Goal: Information Seeking & Learning: Learn about a topic

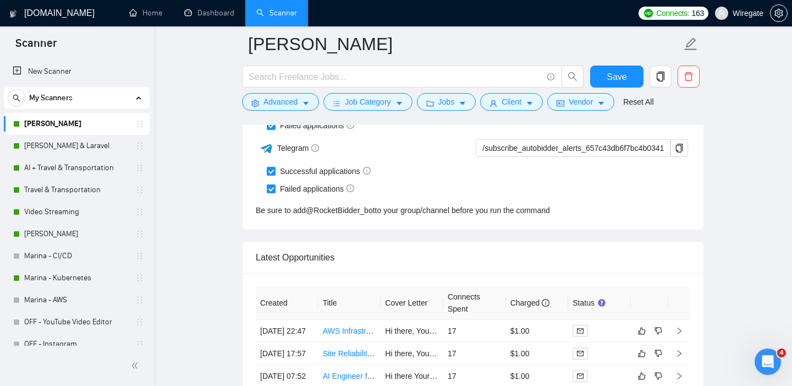
scroll to position [2817, 0]
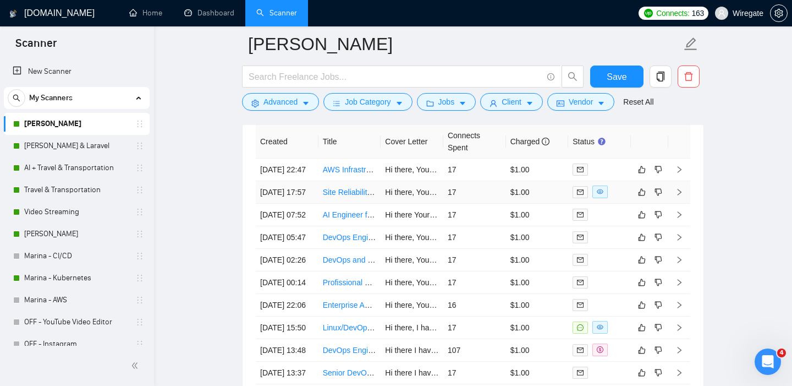
scroll to position [2872, 0]
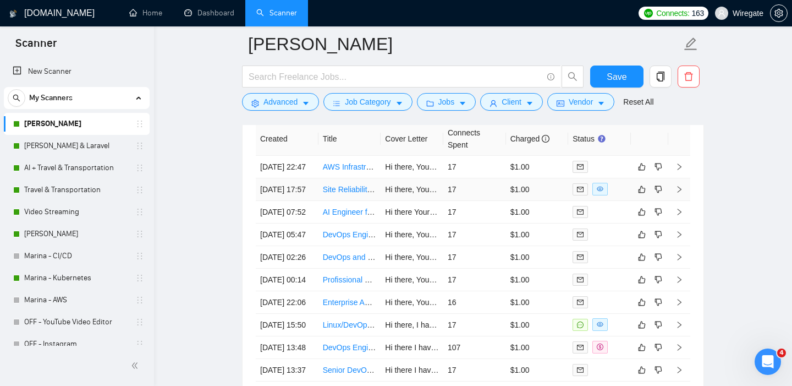
click at [338, 194] on link "Site Reliability Expert Needed for DataDog Review and Setup" at bounding box center [428, 189] width 210 height 9
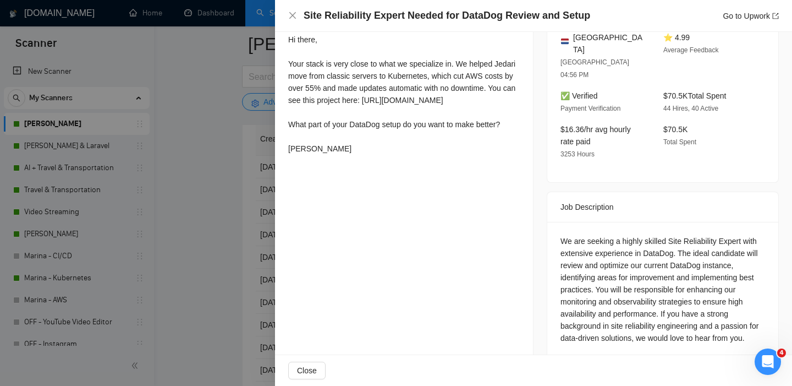
scroll to position [323, 0]
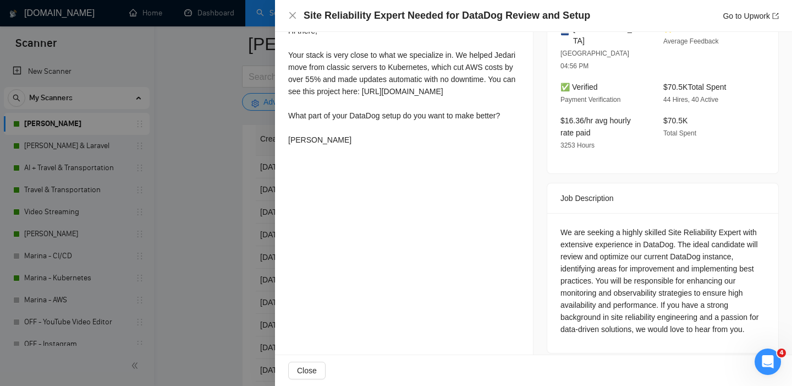
click at [301, 21] on div "Site Reliability Expert Needed for DataDog Review and Setup Go to Upwork" at bounding box center [533, 16] width 491 height 14
click at [293, 18] on icon "close" at bounding box center [292, 15] width 9 height 9
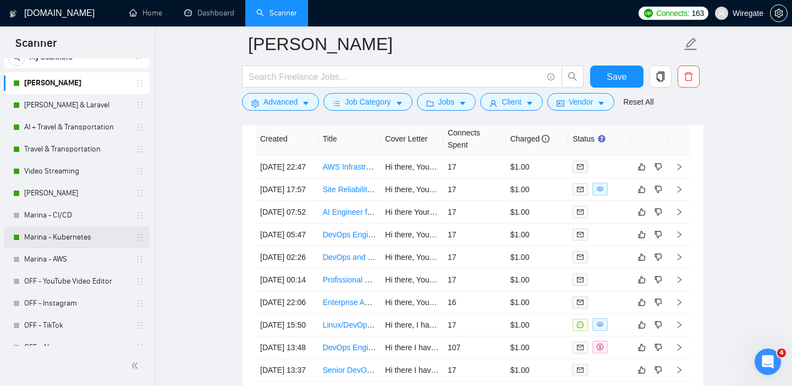
scroll to position [39, 0]
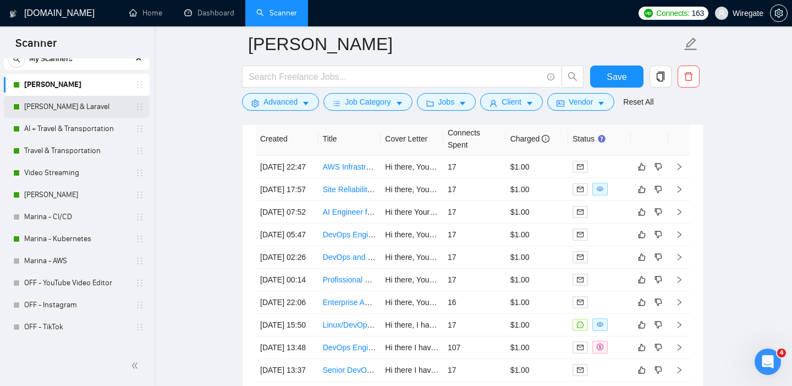
click at [65, 107] on link "[PERSON_NAME] & Laravel" at bounding box center [76, 107] width 105 height 22
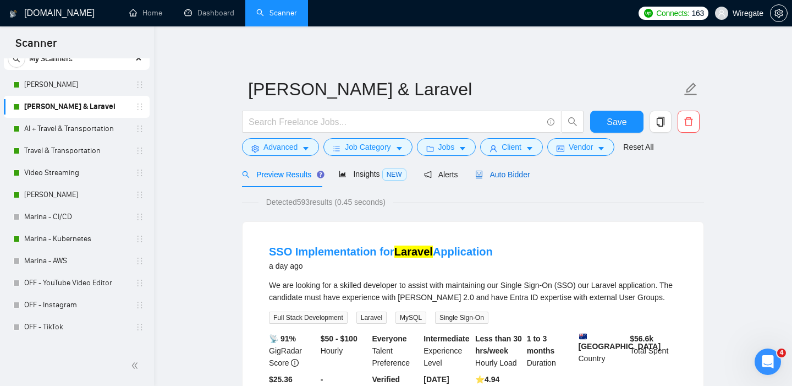
click at [512, 174] on span "Auto Bidder" at bounding box center [502, 174] width 54 height 9
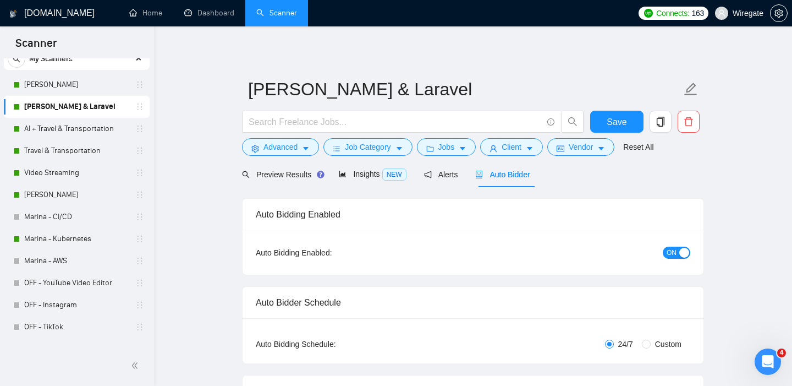
checkbox input "true"
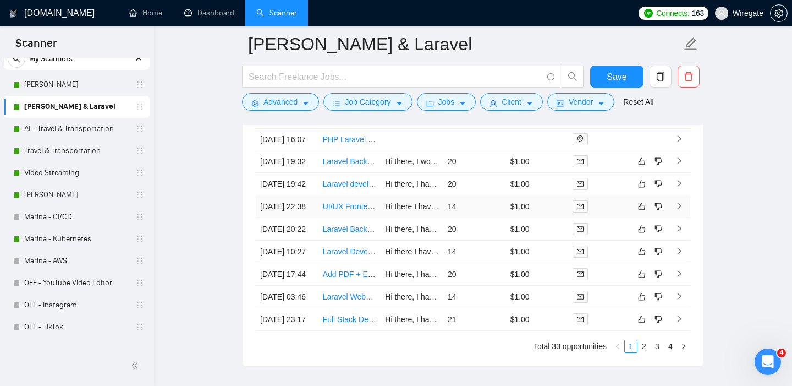
scroll to position [2934, 0]
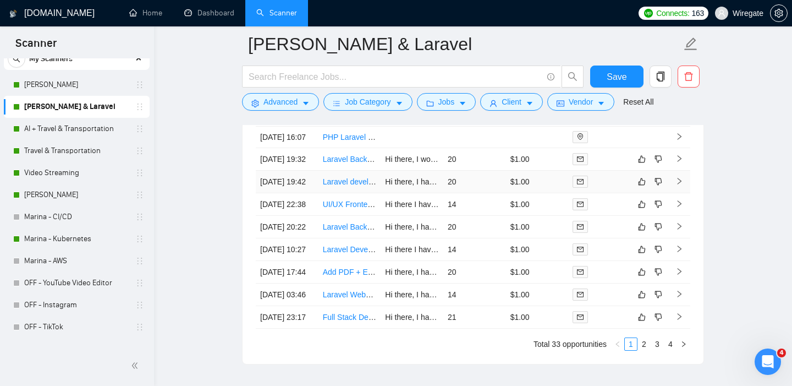
click at [332, 186] on link "Laravel developer" at bounding box center [353, 181] width 61 height 9
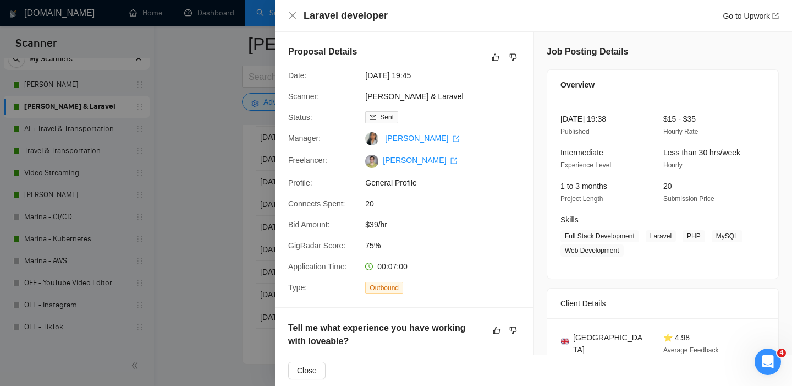
click at [287, 13] on div "Laravel developer Go to Upwork" at bounding box center [533, 16] width 517 height 32
click at [290, 15] on icon "close" at bounding box center [292, 15] width 9 height 9
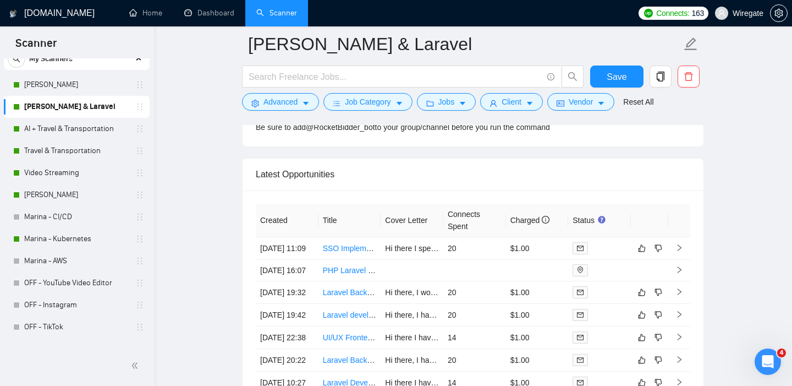
scroll to position [2791, 0]
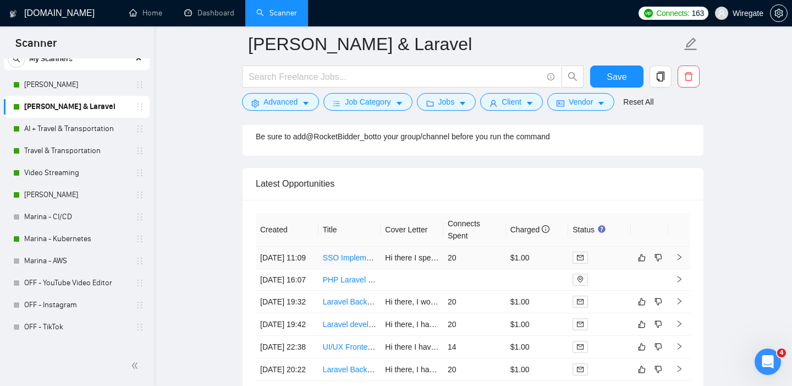
click at [272, 259] on td "28 Aug, 2025 11:09" at bounding box center [287, 257] width 63 height 23
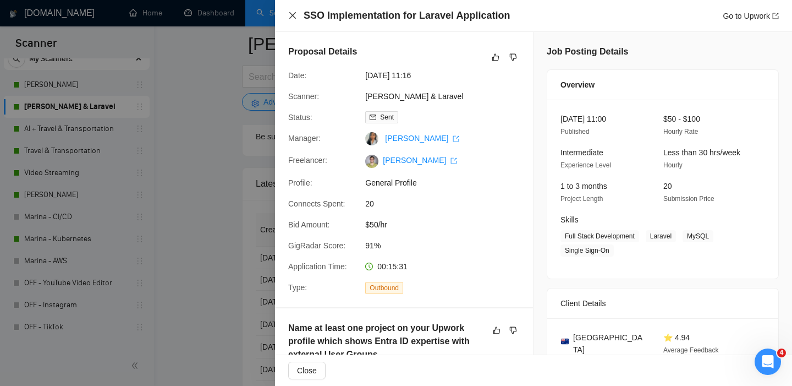
click at [290, 15] on icon "close" at bounding box center [292, 15] width 9 height 9
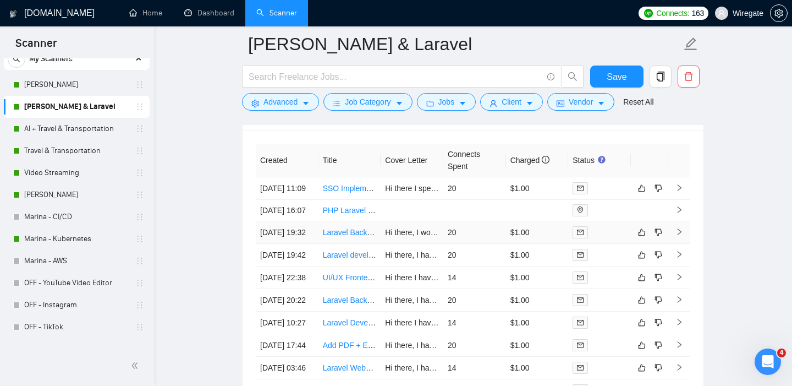
scroll to position [2857, 0]
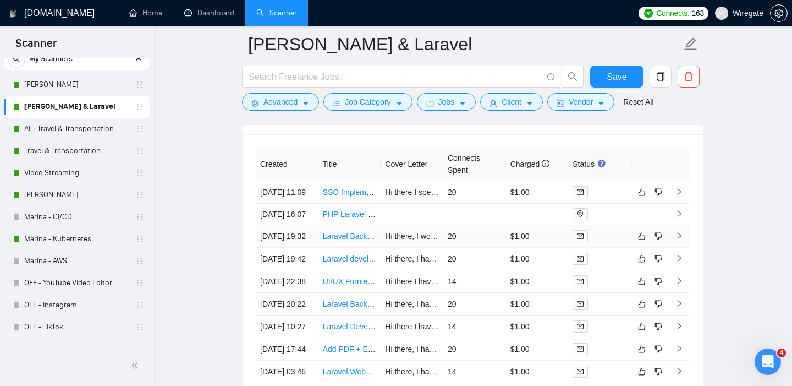
click at [341, 240] on link "Laravel Backend & Admin Panel (Nova) for Story Publishing App" at bounding box center [432, 236] width 219 height 9
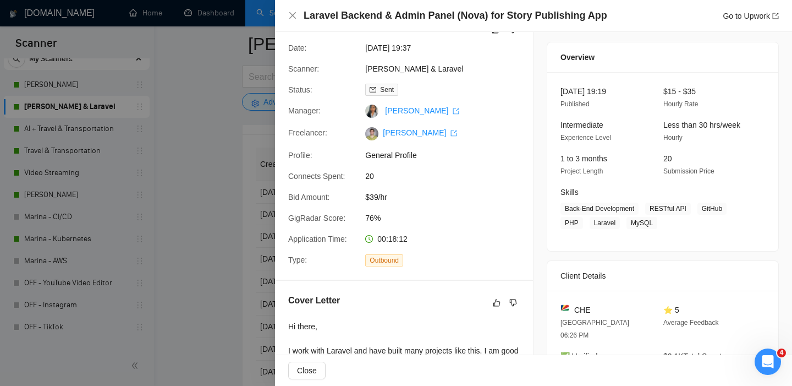
scroll to position [26, 0]
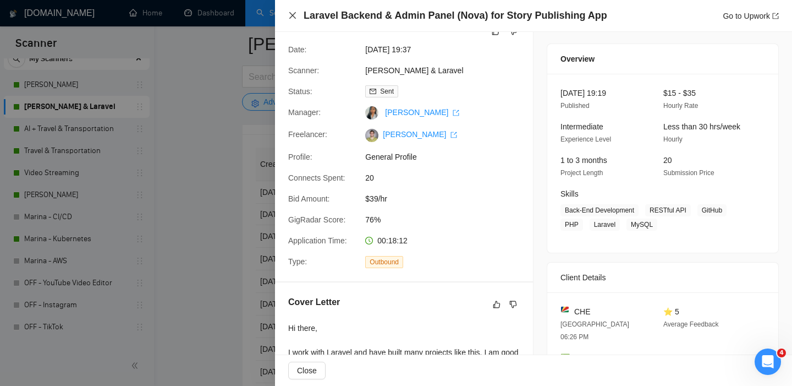
click at [293, 13] on icon "close" at bounding box center [292, 15] width 9 height 9
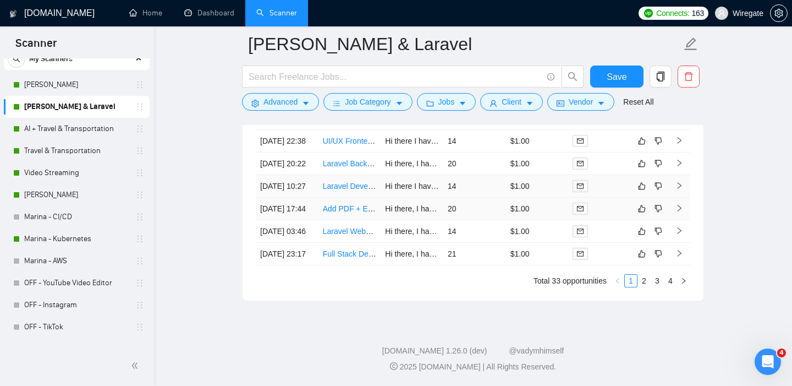
scroll to position [3076, 0]
click at [281, 212] on td "19 Aug, 2025 17:44" at bounding box center [287, 208] width 63 height 23
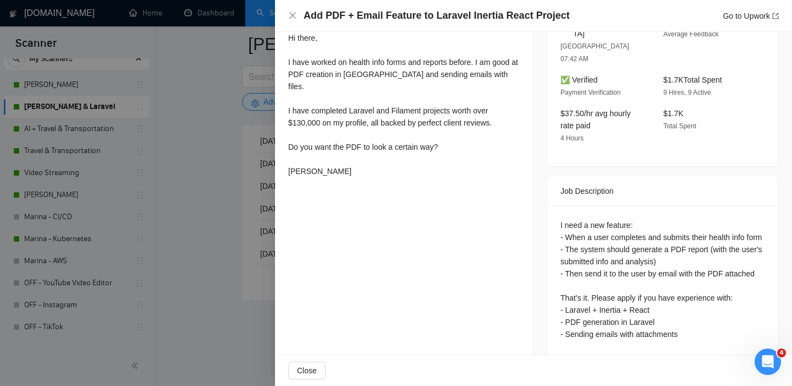
scroll to position [319, 0]
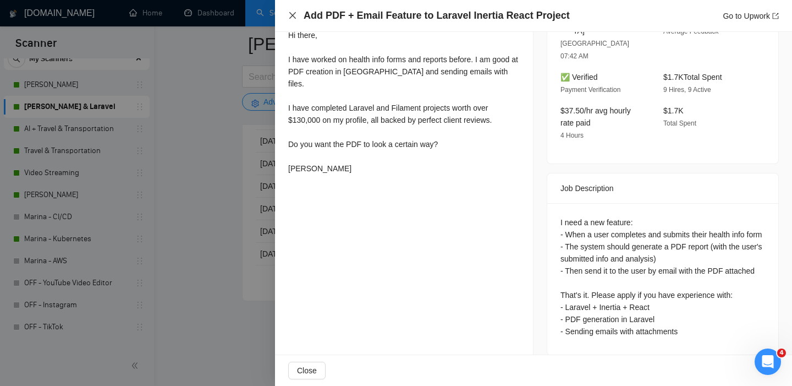
drag, startPoint x: 291, startPoint y: 16, endPoint x: 295, endPoint y: 96, distance: 80.4
click at [291, 16] on icon "close" at bounding box center [292, 15] width 9 height 9
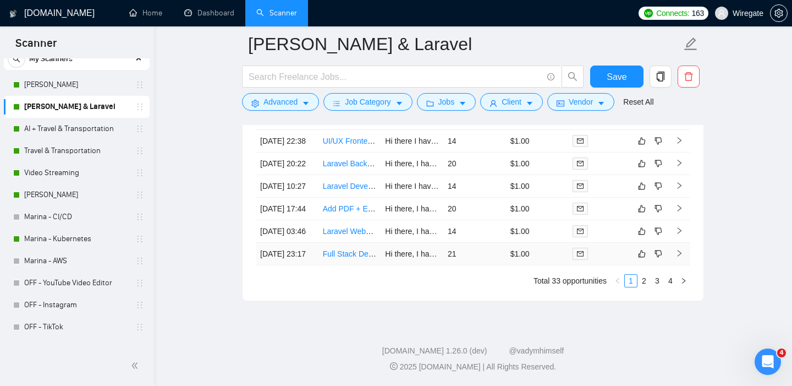
click at [335, 258] on link "Full Stack Developer Needed - Vue.js, Laravel, MongoDB" at bounding box center [440, 253] width 234 height 9
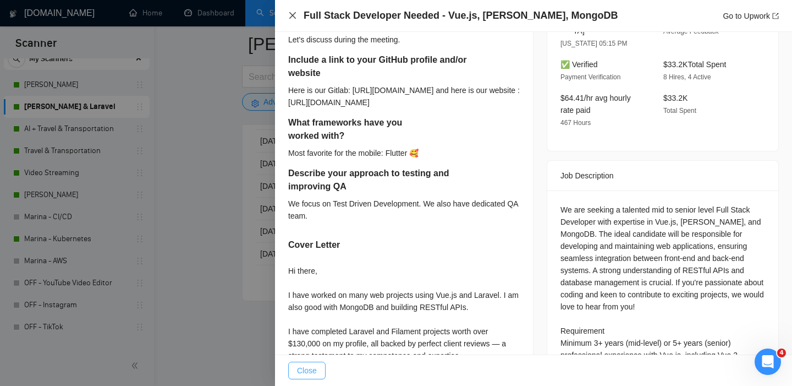
drag, startPoint x: 293, startPoint y: 16, endPoint x: 314, endPoint y: 373, distance: 357.6
click at [293, 16] on icon "close" at bounding box center [292, 15] width 7 height 7
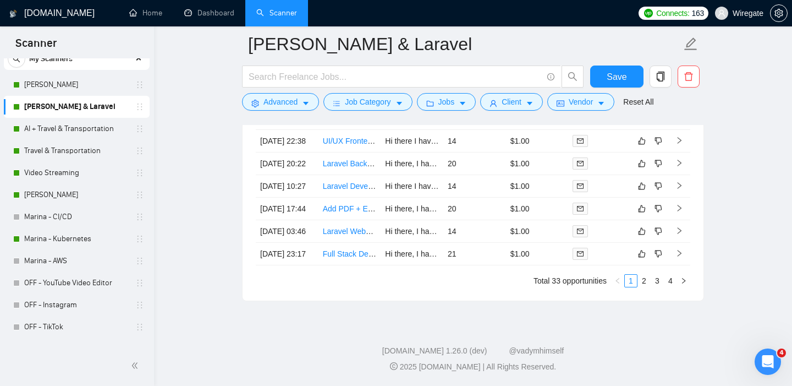
click at [642, 287] on link "2" at bounding box center [644, 281] width 12 height 12
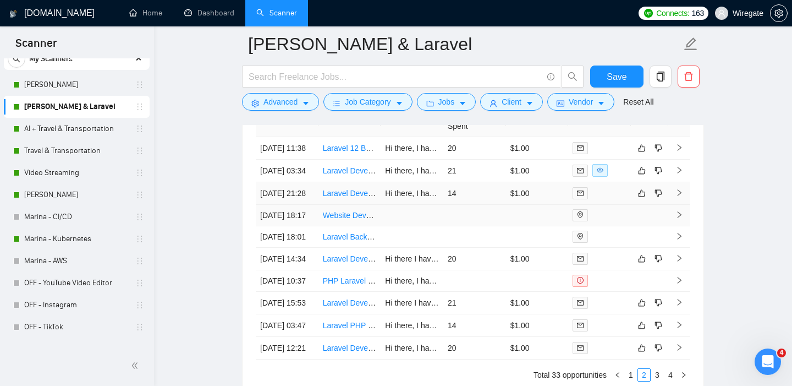
scroll to position [2900, 0]
click at [343, 176] on link "Laravel Developer to Migrate Stripe Billing to Laravel Cashier, Improve Payment…" at bounding box center [492, 171] width 339 height 9
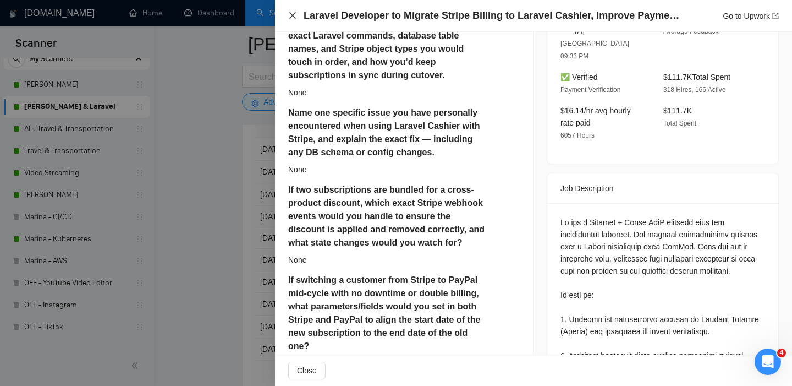
drag, startPoint x: 289, startPoint y: 13, endPoint x: 204, endPoint y: 384, distance: 380.5
click at [289, 13] on icon "close" at bounding box center [292, 15] width 9 height 9
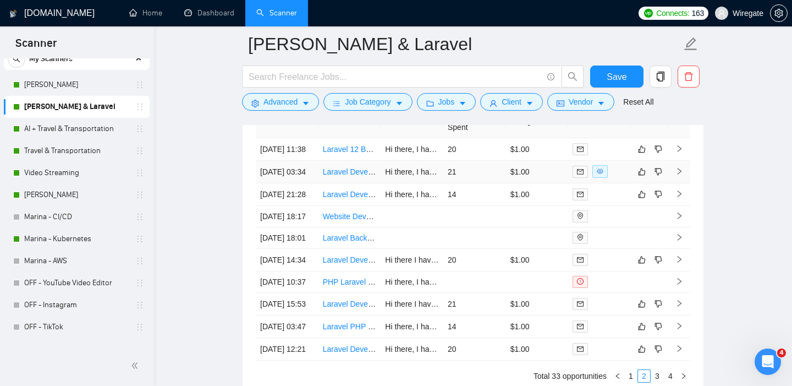
click at [269, 183] on td "14 Aug, 2025 03:34" at bounding box center [287, 172] width 63 height 23
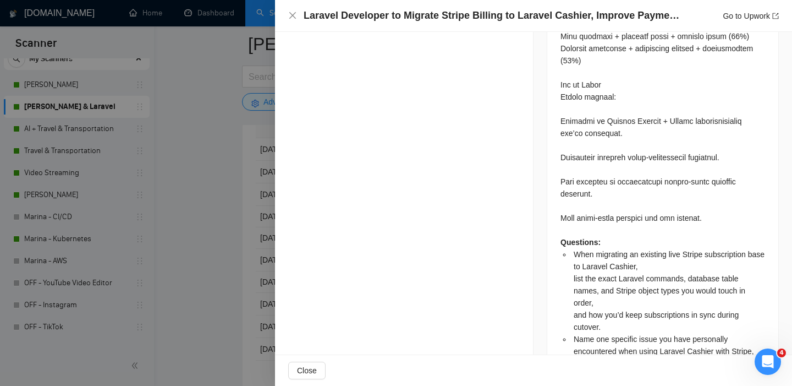
scroll to position [1847, 0]
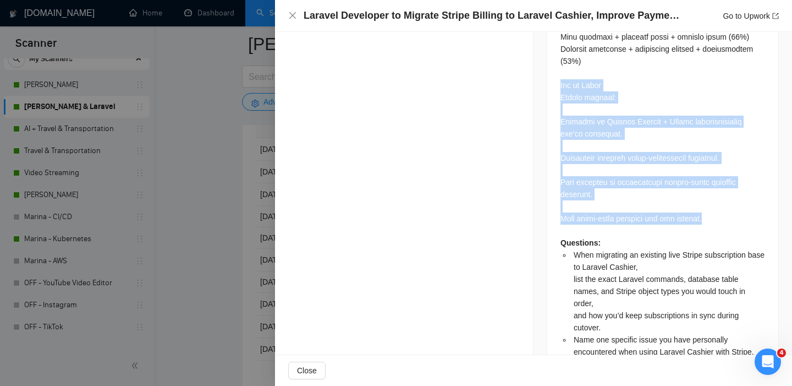
drag, startPoint x: 585, startPoint y: 103, endPoint x: 707, endPoint y: 232, distance: 177.8
drag, startPoint x: 561, startPoint y: 95, endPoint x: 773, endPoint y: 195, distance: 234.5
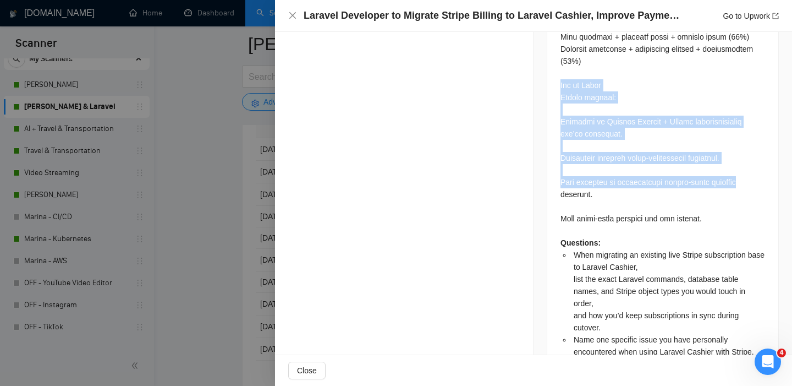
copy div "How to Apply Please include: Examples of Laravel Cashier + Stripe implementatio…"
